Goal: Information Seeking & Learning: Learn about a topic

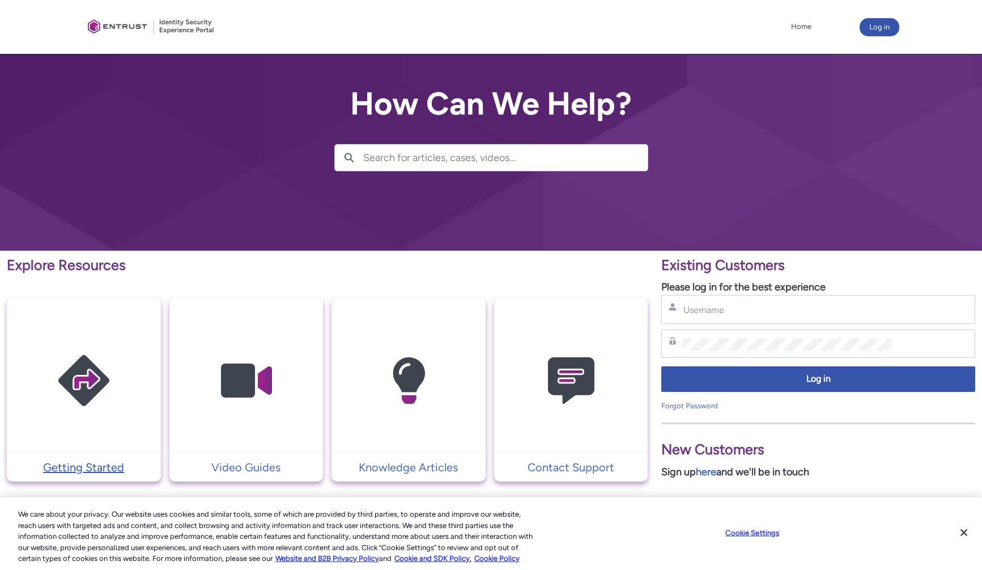
click at [80, 467] on p "Getting Started" at bounding box center [83, 467] width 143 height 17
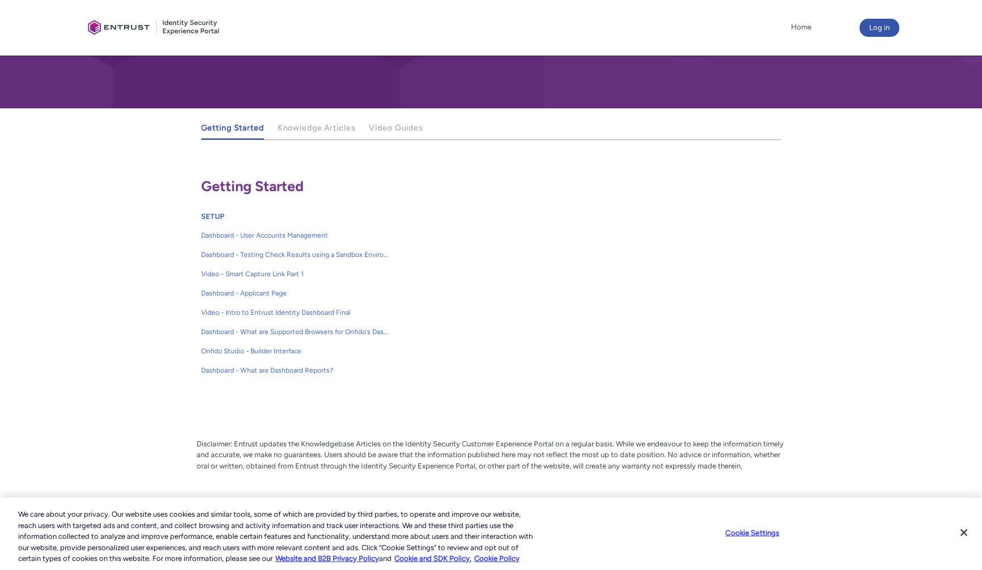
scroll to position [145, 0]
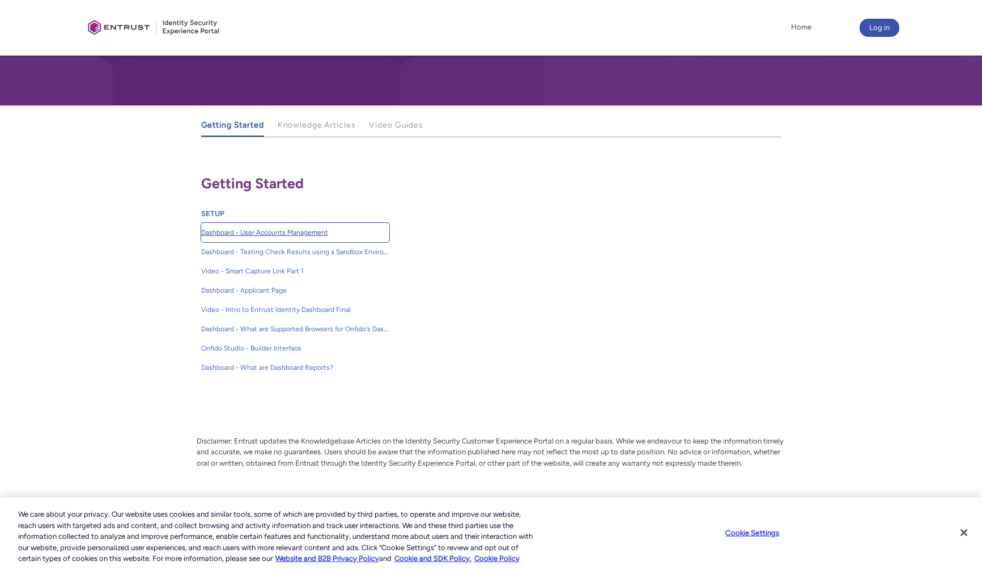
click at [227, 238] on link "Dashboard - User Accounts Management" at bounding box center [295, 232] width 188 height 19
